Goal: Task Accomplishment & Management: Manage account settings

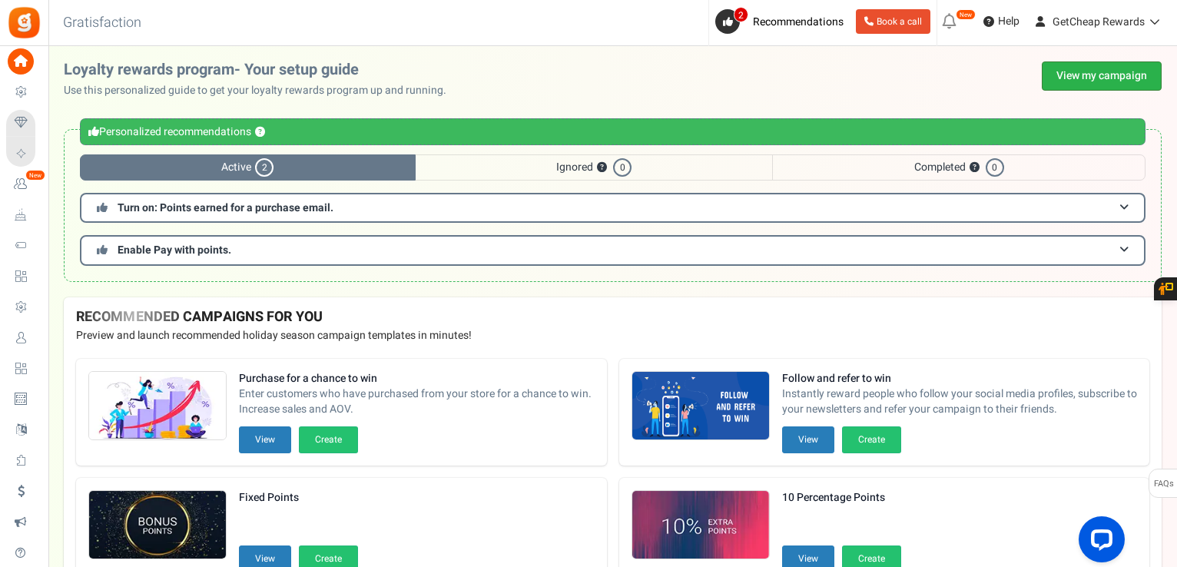
click at [1130, 81] on link "View my campaign" at bounding box center [1102, 75] width 120 height 29
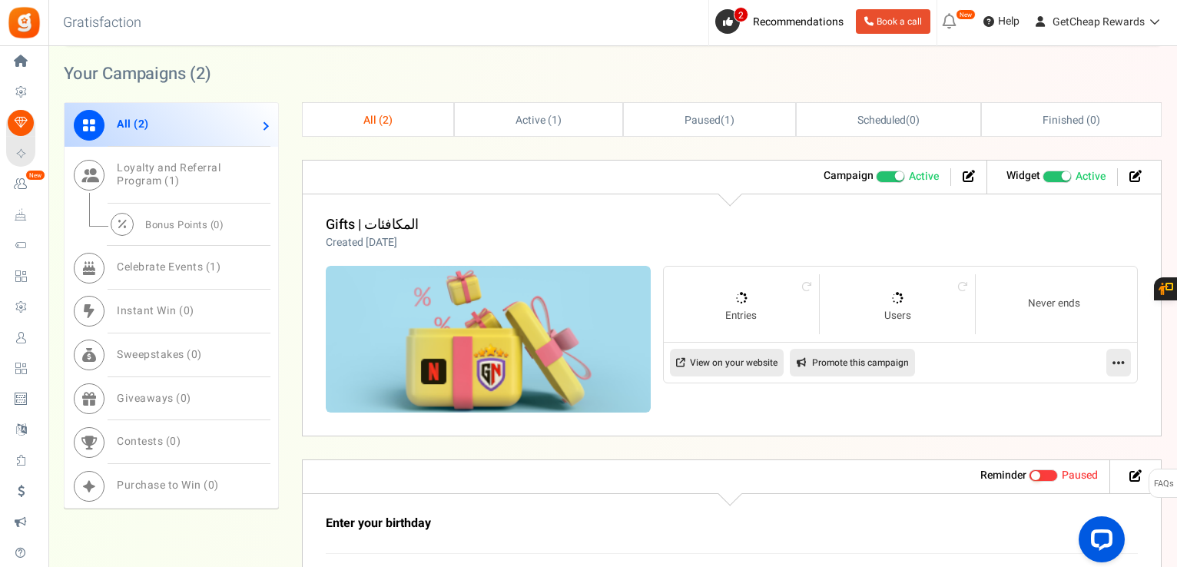
scroll to position [845, 0]
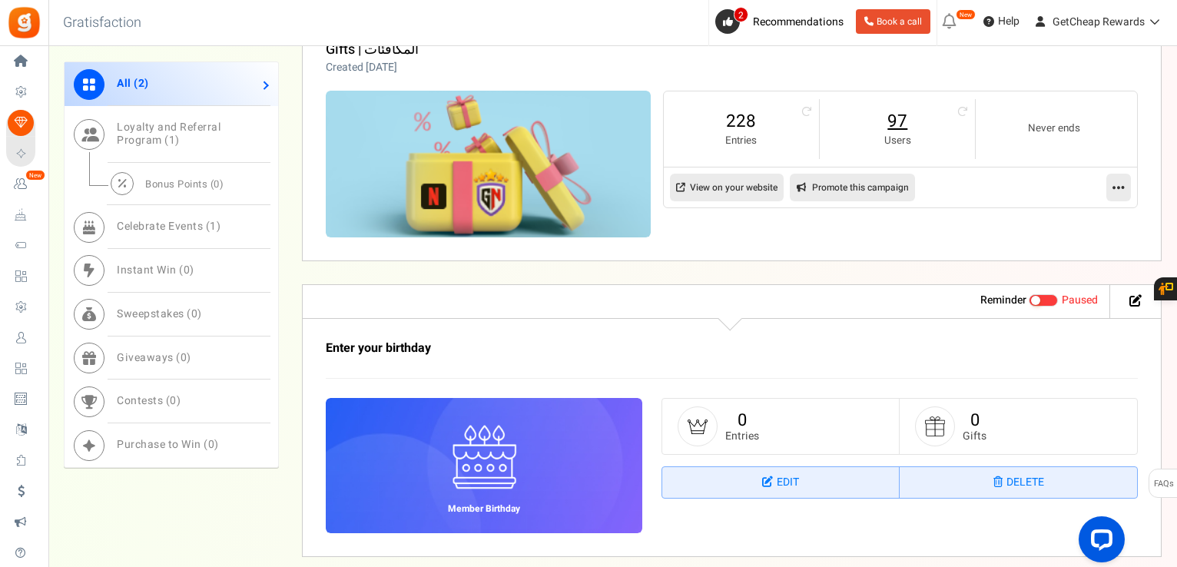
click at [892, 122] on link "97" at bounding box center [897, 121] width 124 height 25
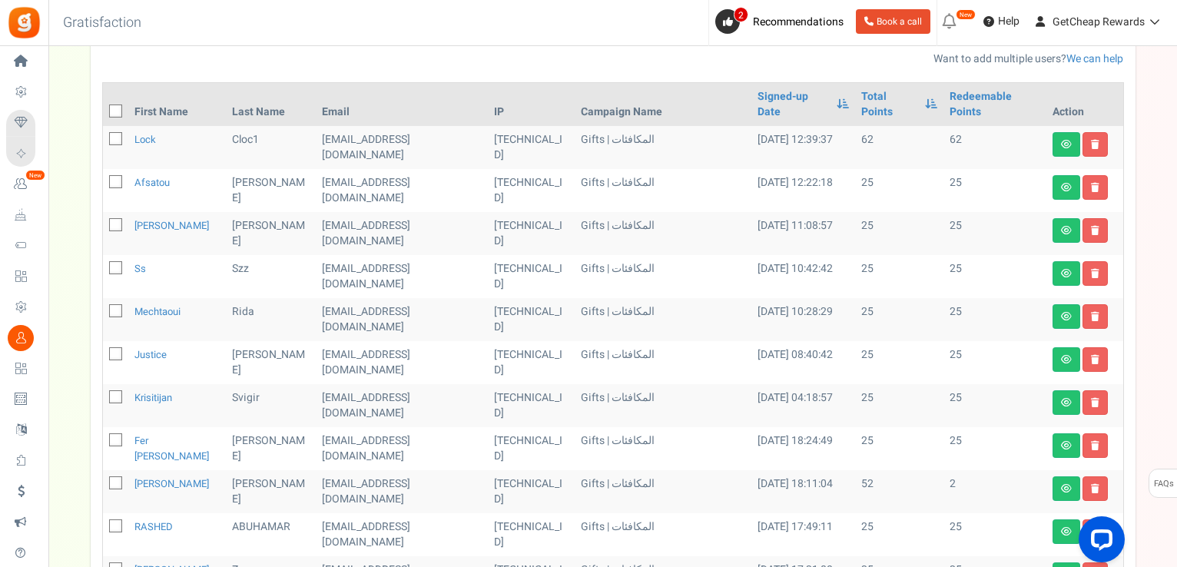
scroll to position [77, 0]
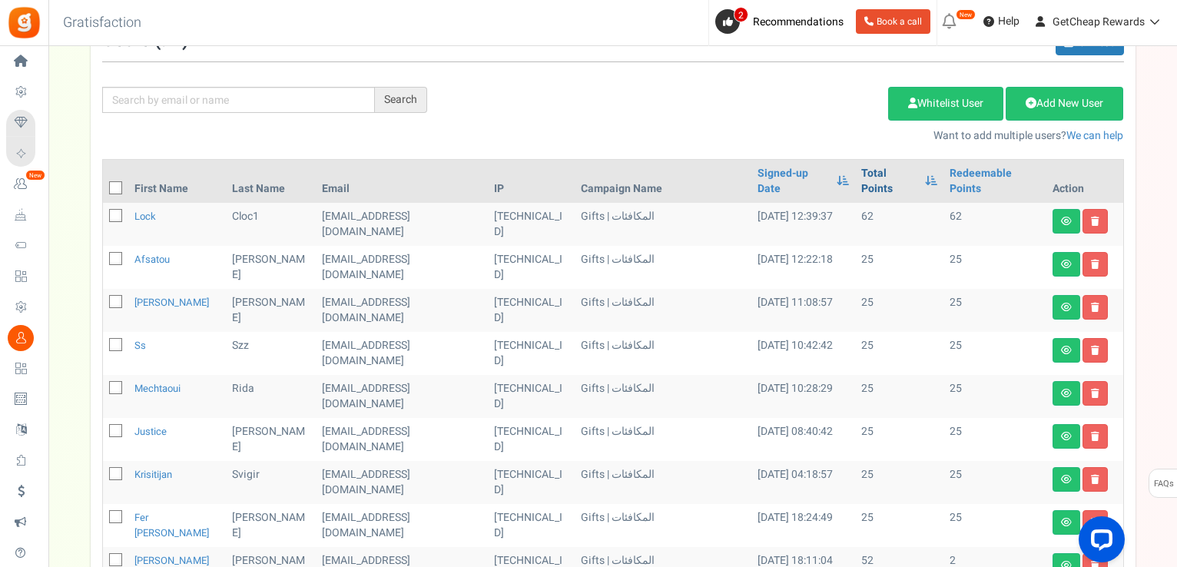
click at [866, 174] on link "Total Points" at bounding box center [889, 181] width 56 height 31
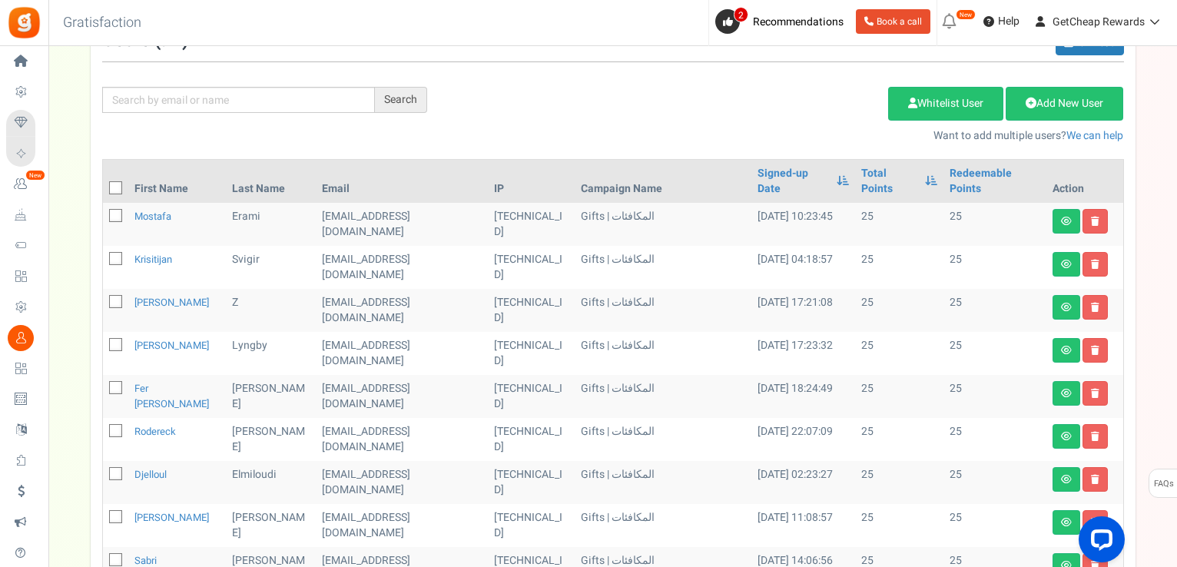
click at [111, 184] on icon at bounding box center [116, 189] width 10 height 10
click at [104, 184] on input "checkbox" at bounding box center [99, 189] width 10 height 10
checkbox input "true"
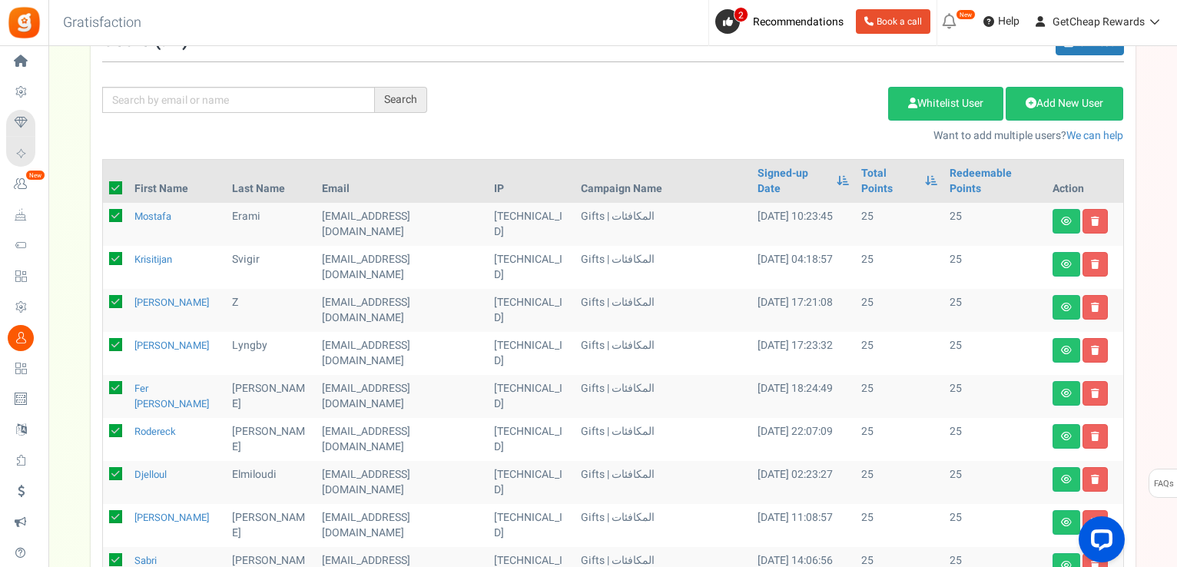
checkbox input "true"
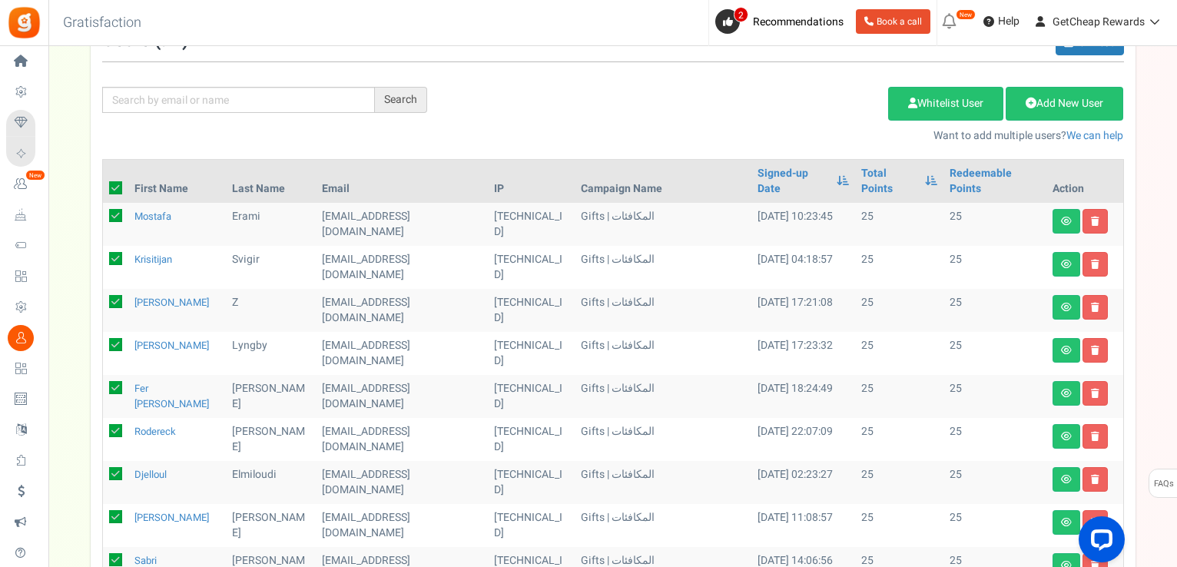
checkbox input "true"
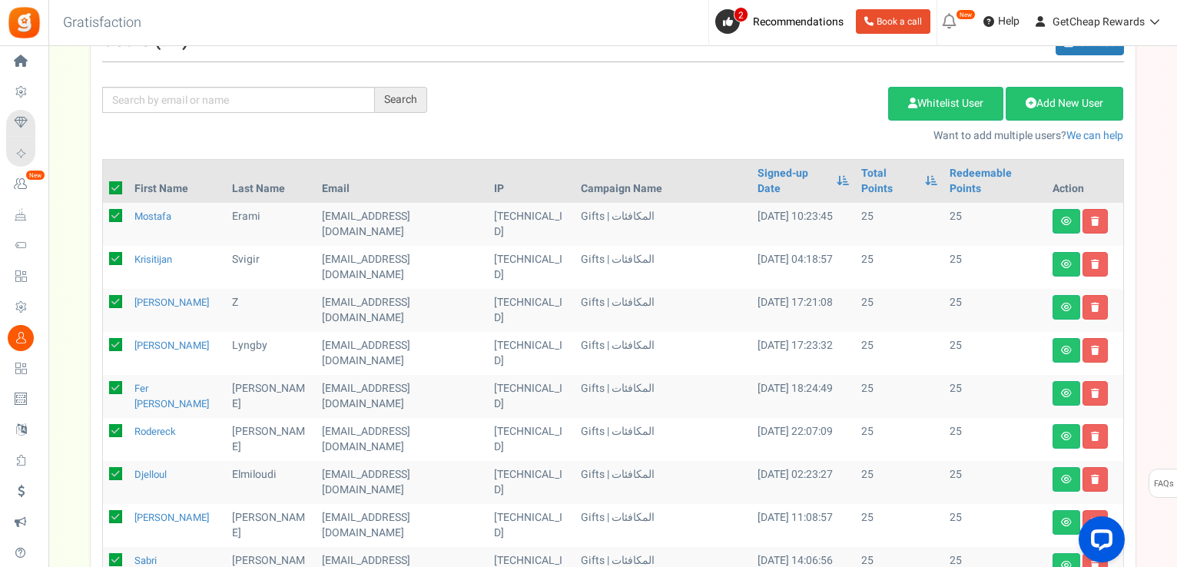
checkbox input "true"
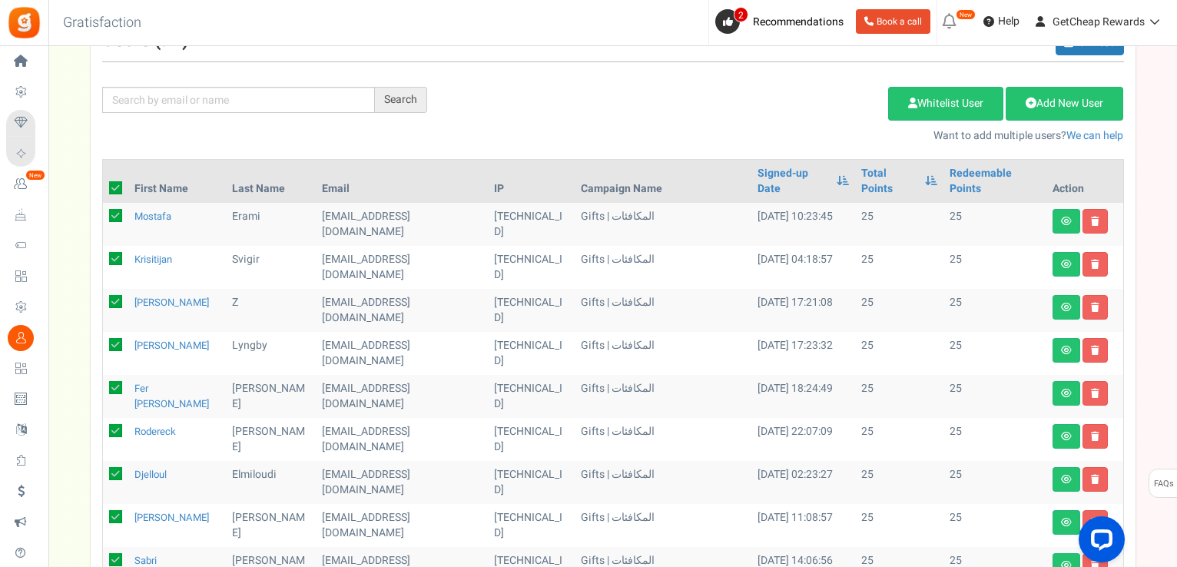
checkbox input "true"
click at [777, 104] on link "Delete Selected Users" at bounding box center [811, 104] width 150 height 34
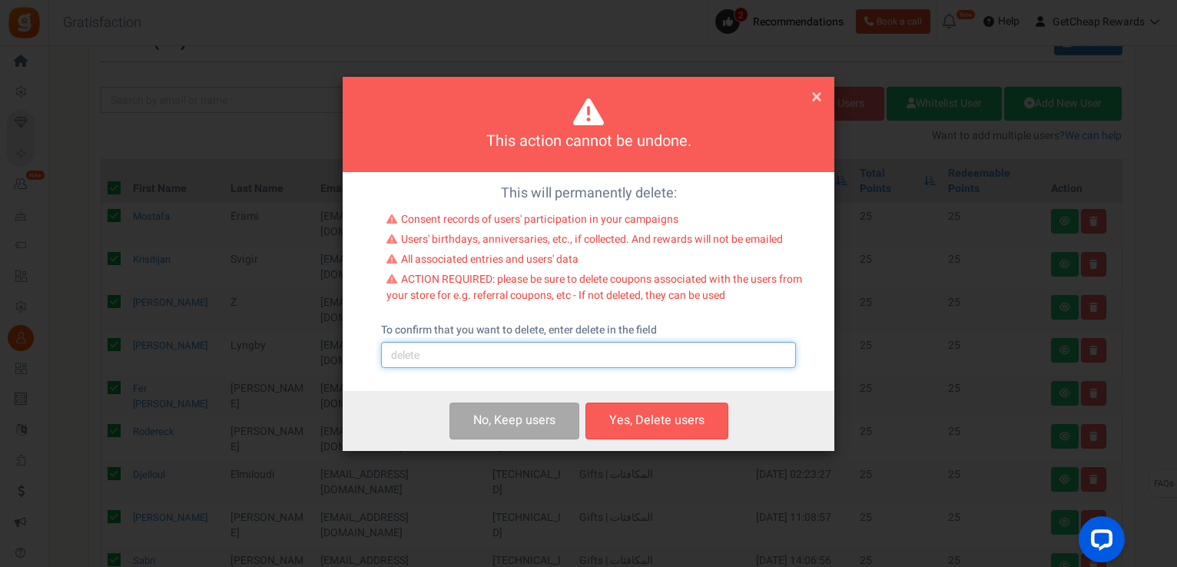
click at [549, 352] on input "text" at bounding box center [588, 355] width 415 height 26
type input "delete"
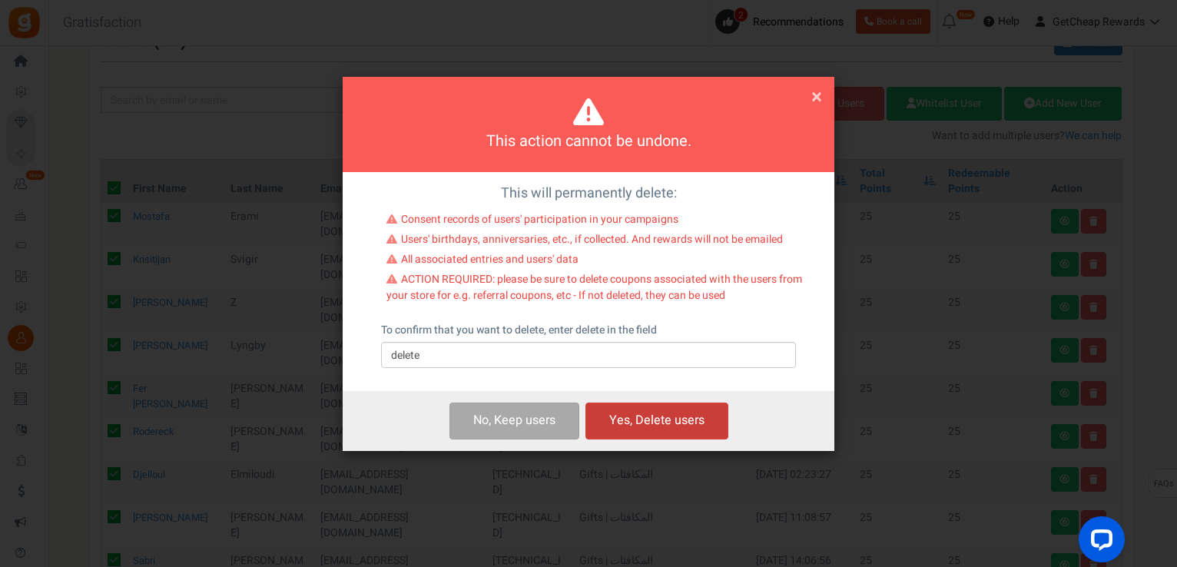
click at [615, 416] on button "Yes, Delete users" at bounding box center [656, 420] width 143 height 36
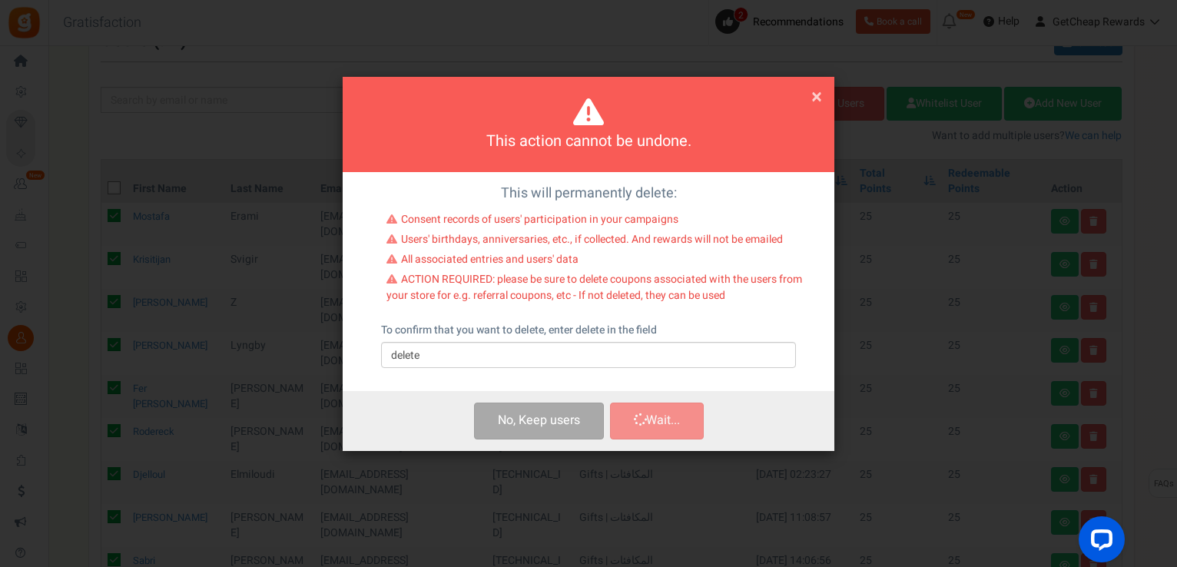
scroll to position [0, 0]
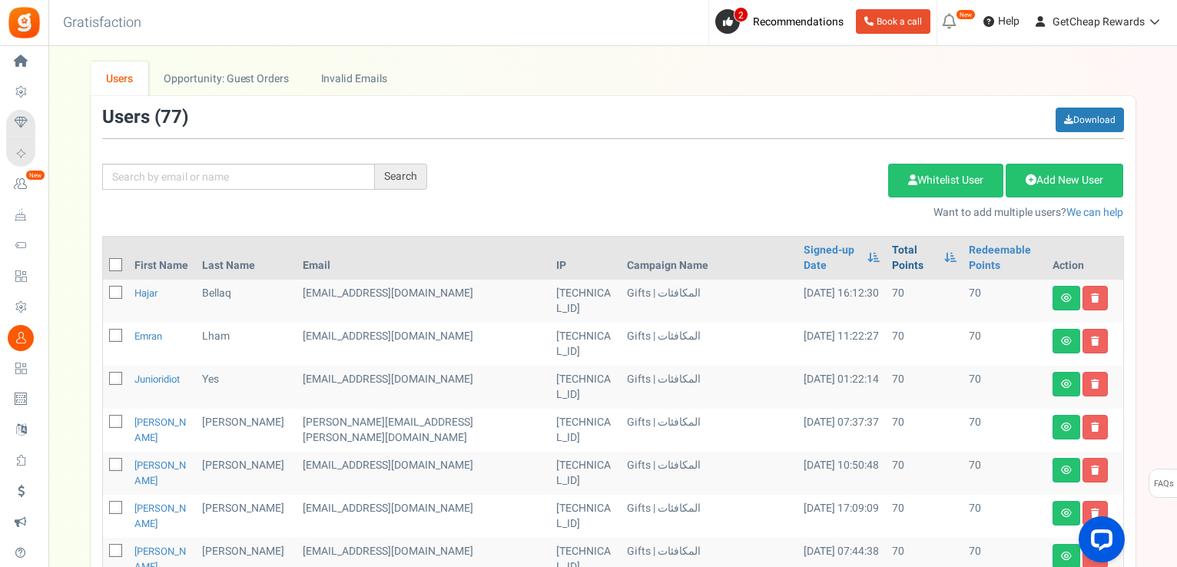
click at [892, 247] on link "Total Points" at bounding box center [914, 258] width 45 height 31
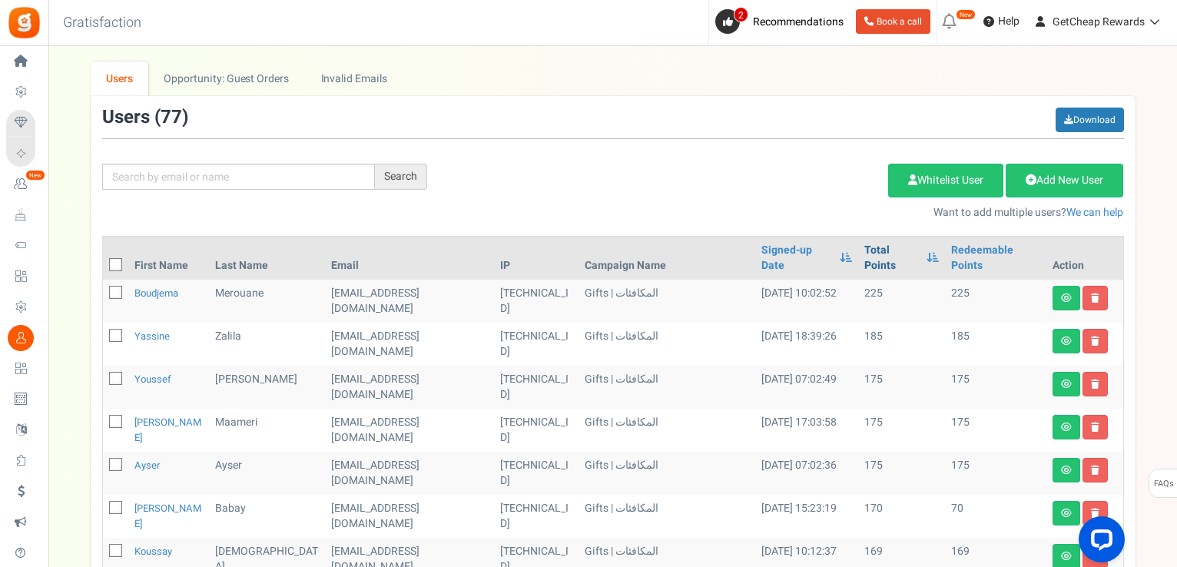
click at [869, 246] on link "Total Points" at bounding box center [891, 258] width 55 height 31
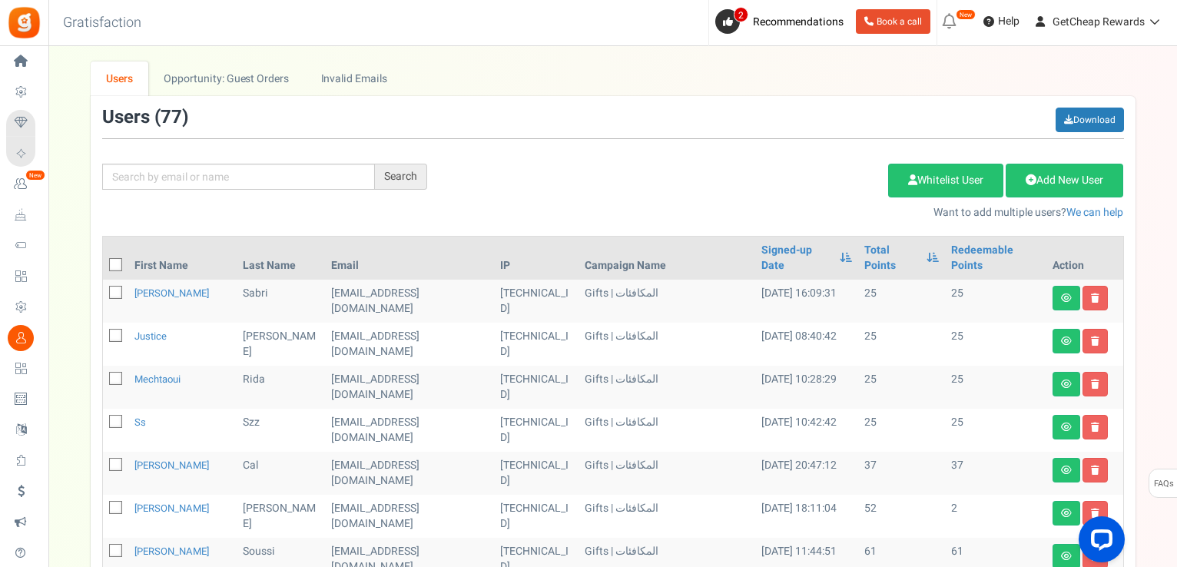
click at [114, 260] on icon at bounding box center [116, 265] width 10 height 10
click at [104, 261] on input "checkbox" at bounding box center [99, 266] width 10 height 10
checkbox input "true"
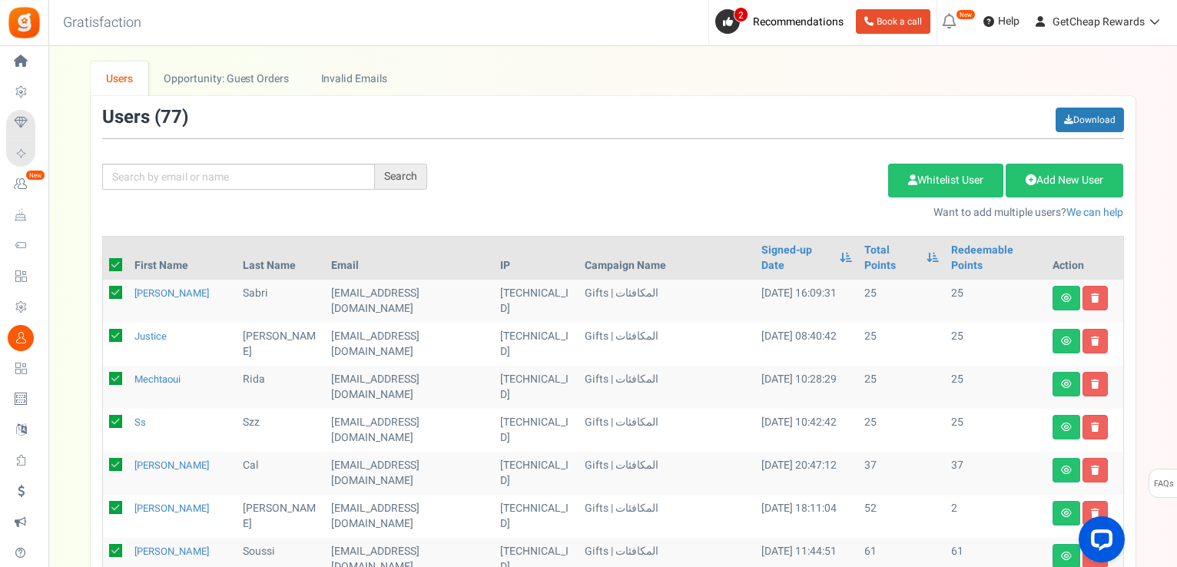
checkbox input "true"
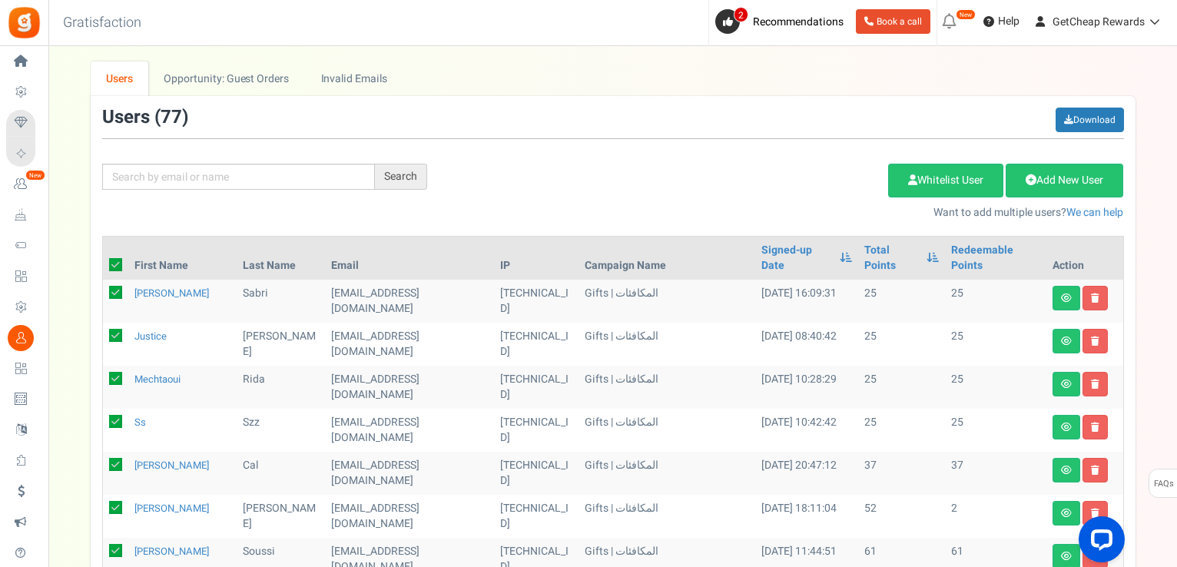
checkbox input "true"
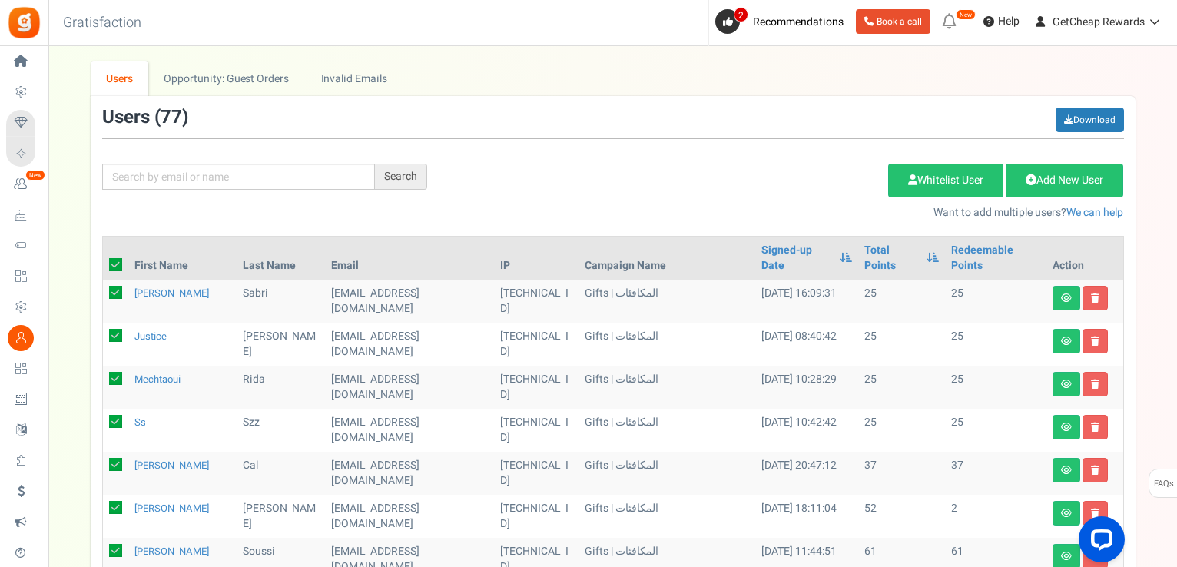
checkbox input "true"
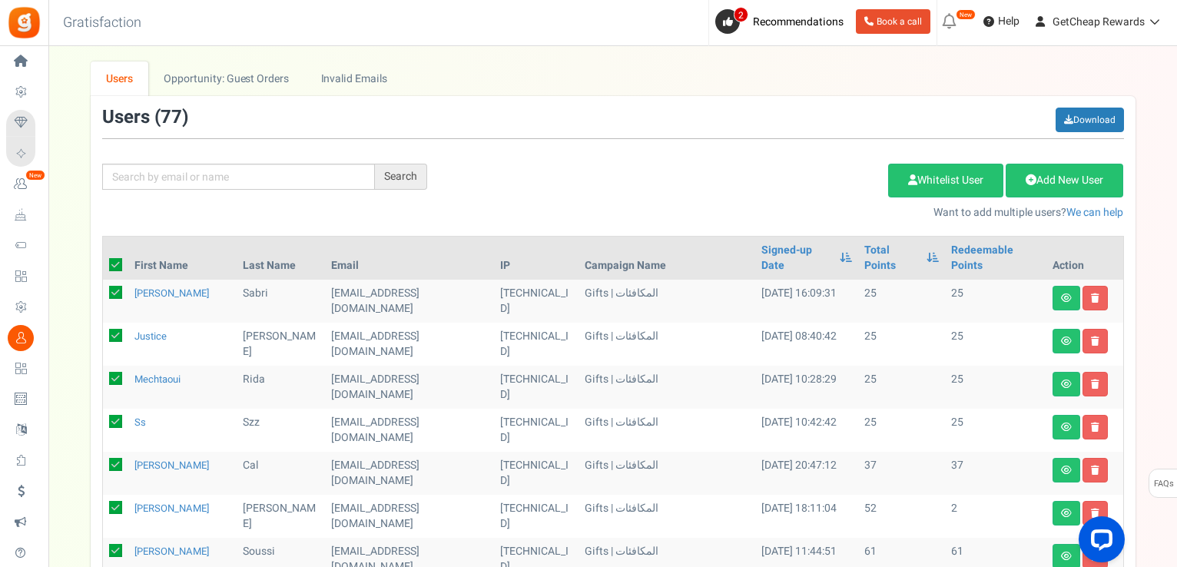
checkbox input "true"
click at [821, 182] on link "Delete Selected Users" at bounding box center [811, 181] width 150 height 34
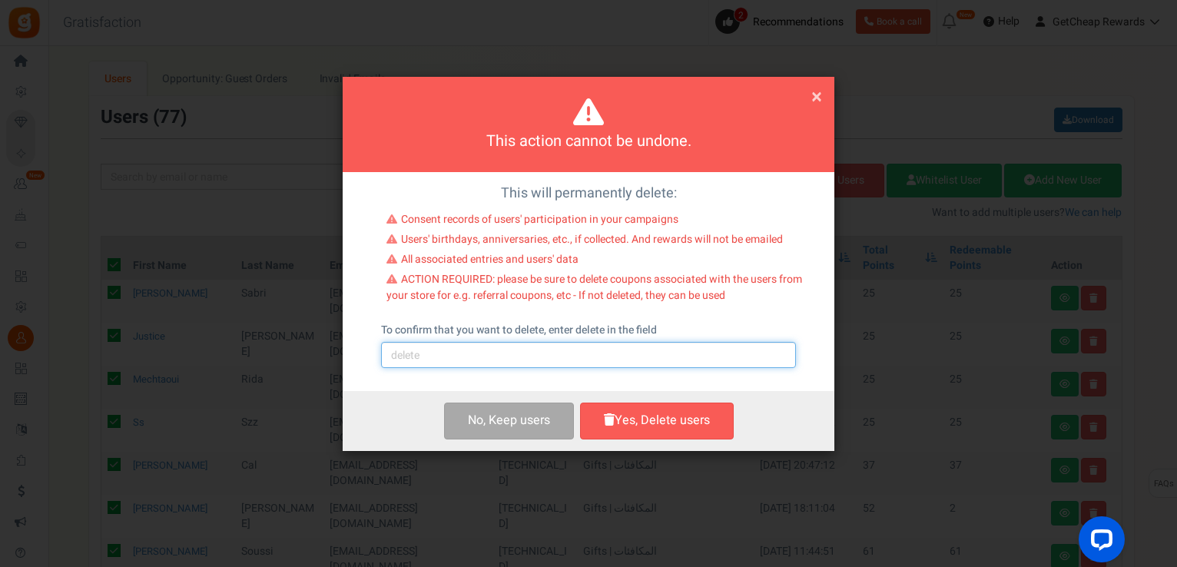
click at [495, 349] on input "text" at bounding box center [588, 355] width 415 height 26
type input "delete"
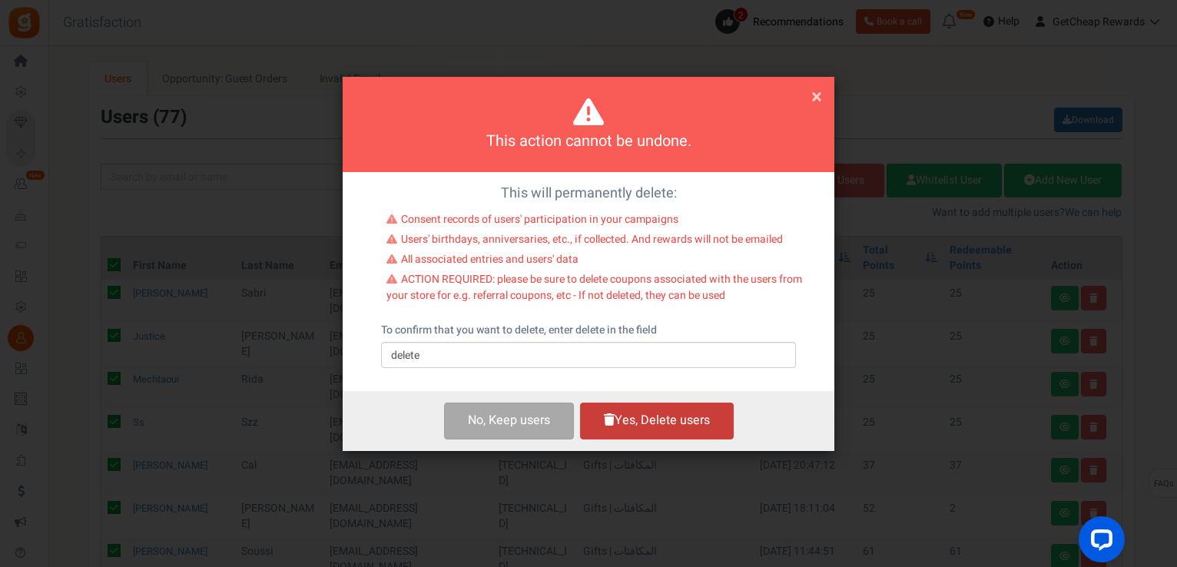
click at [640, 413] on button "Yes, Delete users" at bounding box center [657, 420] width 154 height 36
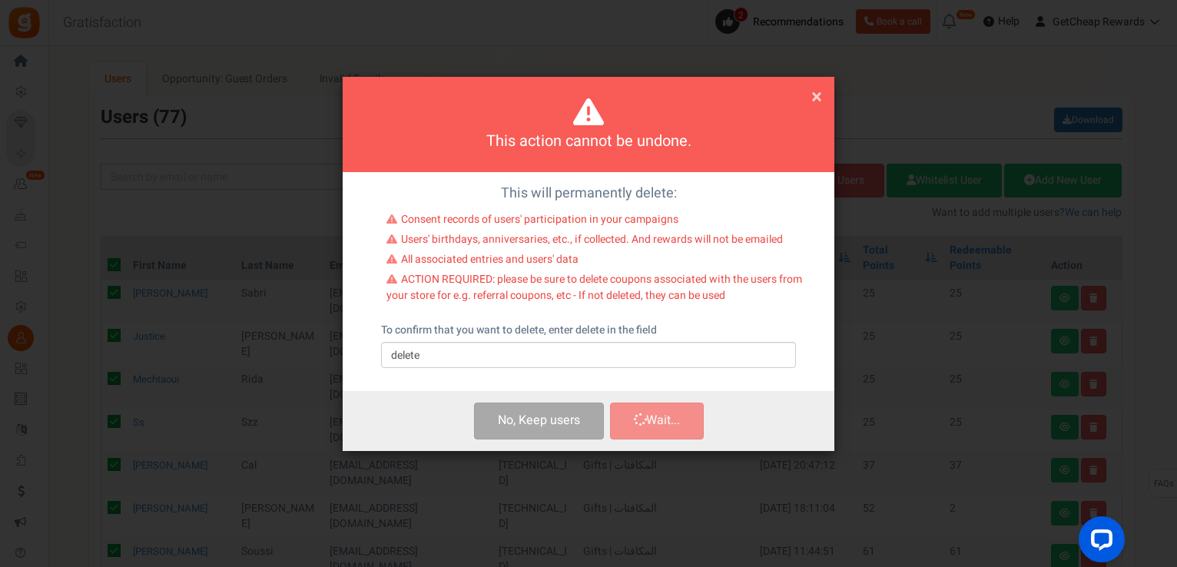
checkbox input "false"
